Goal: Information Seeking & Learning: Learn about a topic

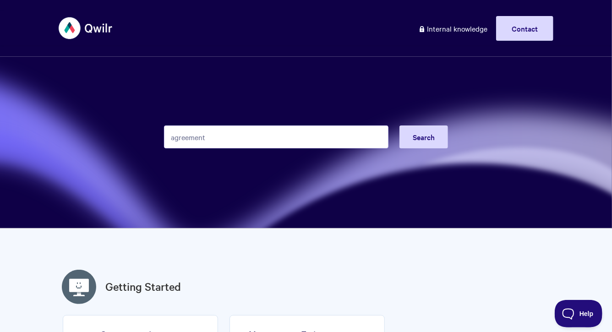
type input "agreement"
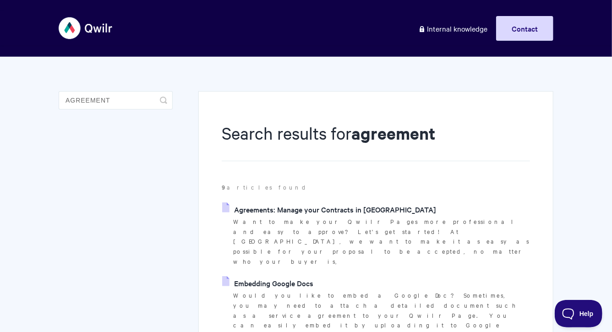
click at [294, 205] on link "Agreements: Manage your Contracts in [GEOGRAPHIC_DATA]" at bounding box center [329, 210] width 214 height 14
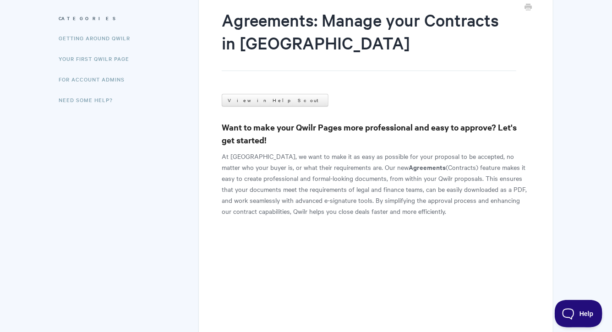
scroll to position [114, 0]
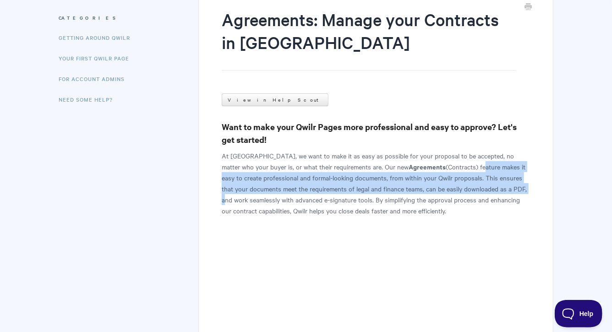
drag, startPoint x: 418, startPoint y: 167, endPoint x: 500, endPoint y: 187, distance: 83.4
click at [500, 187] on p "At [GEOGRAPHIC_DATA], we want to make it as easy as possible for your proposal …" at bounding box center [376, 183] width 308 height 66
copy p "eature makes it easy to create professional and formal-looking documents, from …"
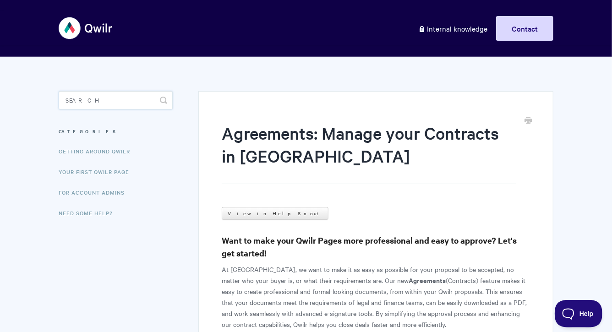
click at [121, 107] on input "Search" at bounding box center [116, 100] width 114 height 18
type input "image"
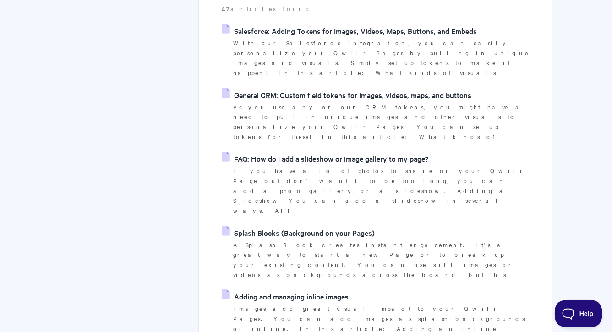
scroll to position [181, 0]
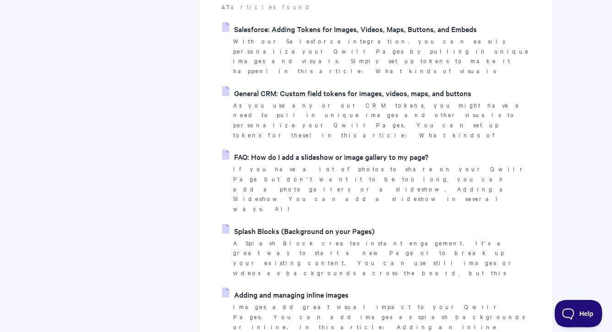
click at [281, 302] on p "Images add great visual impact to your Qwilr Pages. You can add images as splas…" at bounding box center [381, 327] width 297 height 50
click at [289, 288] on link "Adding and managing inline images" at bounding box center [285, 295] width 127 height 14
